Goal: Use online tool/utility: Utilize a website feature to perform a specific function

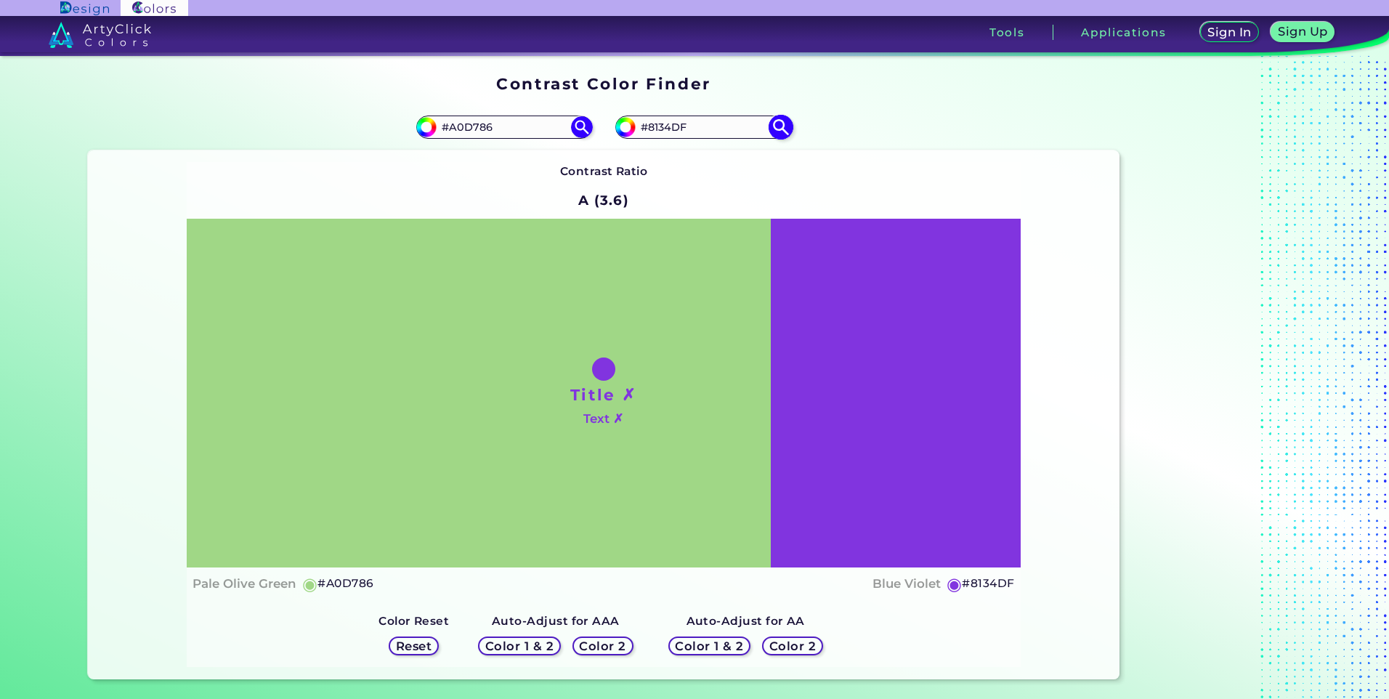
click at [670, 135] on input "#8134DF" at bounding box center [703, 127] width 135 height 20
click at [1089, 368] on div "Contrast Ratio A (3.6) Title ✗ Text ✗ Pale [PERSON_NAME] ◉ #A0D786 Blue Violet …" at bounding box center [603, 414] width 1031 height 529
click at [477, 127] on input "#A0D786" at bounding box center [504, 127] width 135 height 20
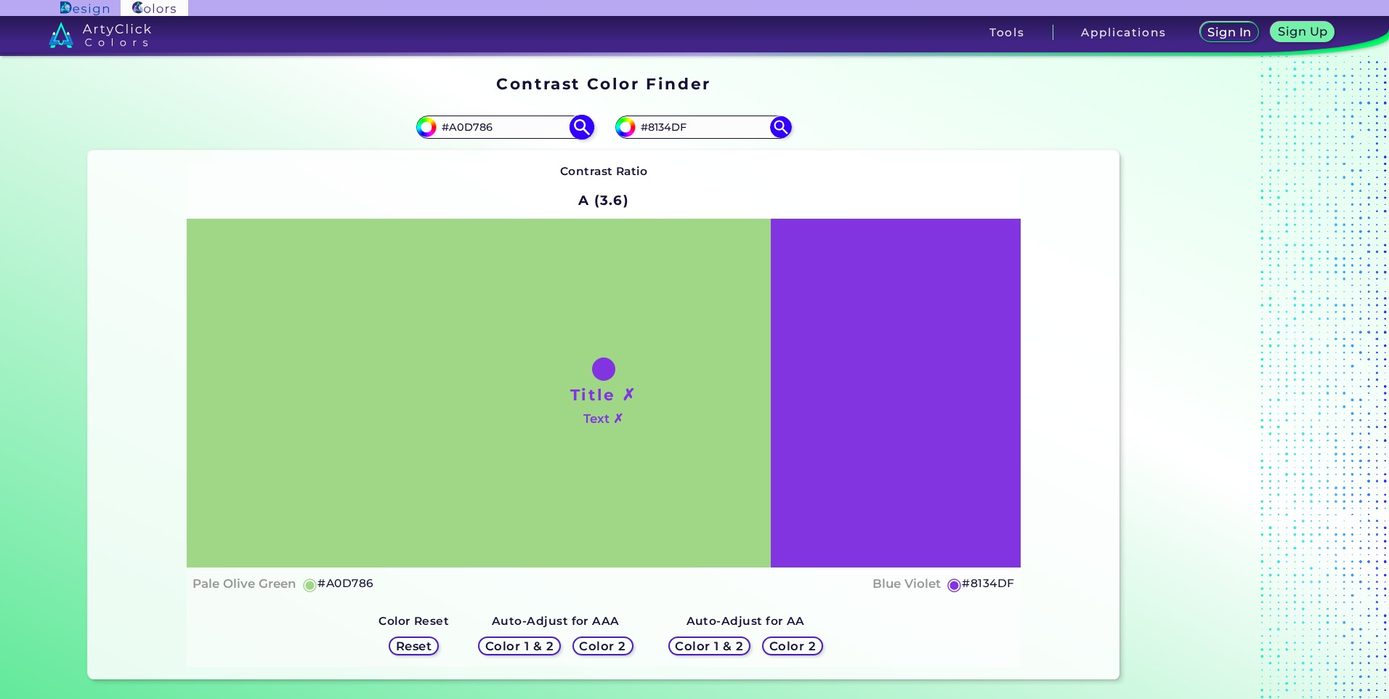
click at [477, 127] on input "#A0D786" at bounding box center [504, 127] width 135 height 20
paste input "c6ecb5"
type input "c6ecb5"
click at [495, 171] on div "Contrast Ratio A (3.6) Title ✗ Text ✗ Pale [PERSON_NAME] ◉ #A0D786" at bounding box center [603, 414] width 833 height 505
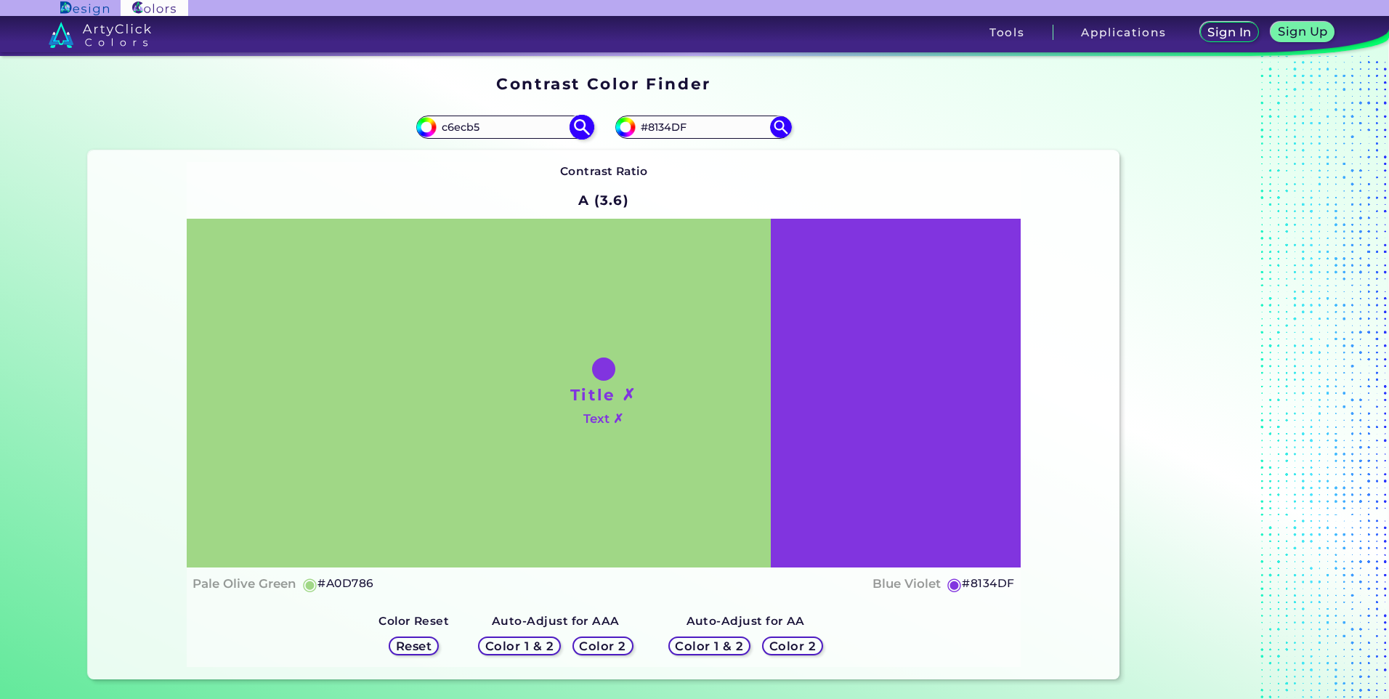
click at [576, 121] on img at bounding box center [581, 126] width 25 height 25
type input "#c6ecb5"
type input "#C6ECB5"
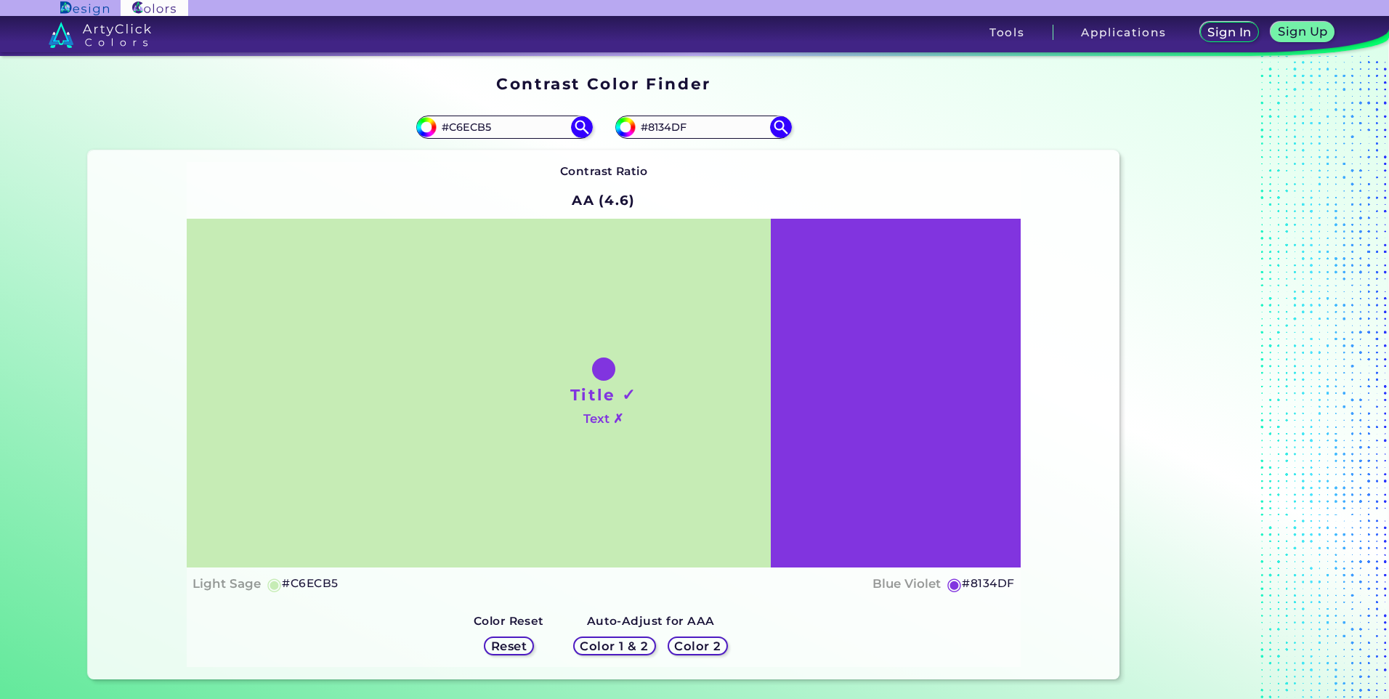
click at [820, 185] on div "Contrast Ratio AA (4.6) Title ✓ Text ✗ Light Sage ◉ #C6ECB5 ◉" at bounding box center [603, 414] width 833 height 505
